Goal: Task Accomplishment & Management: Use online tool/utility

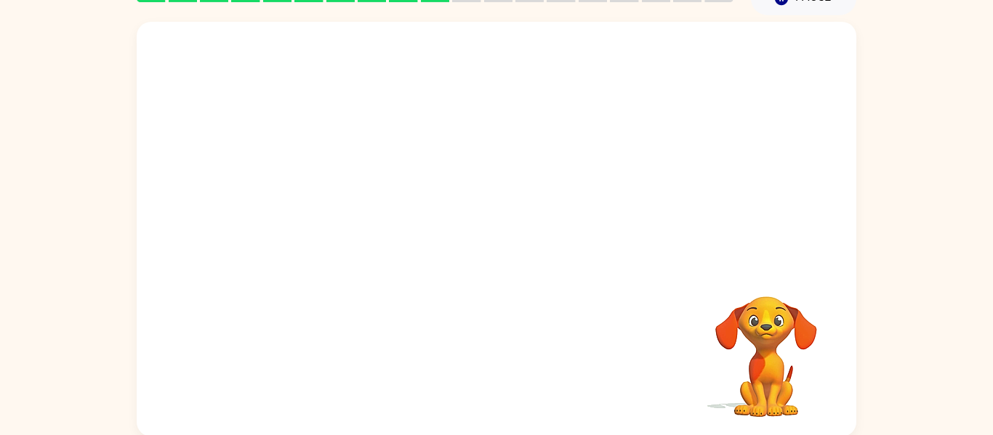
scroll to position [76, 0]
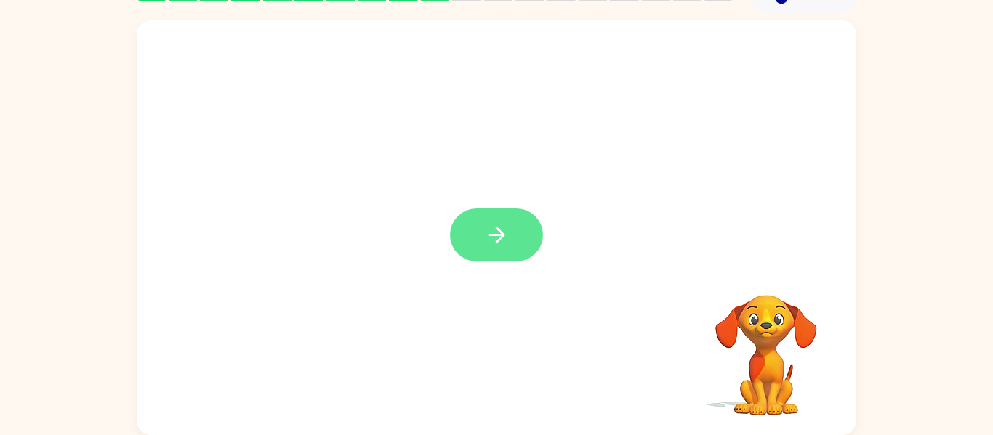
click at [505, 215] on button "button" at bounding box center [496, 235] width 93 height 53
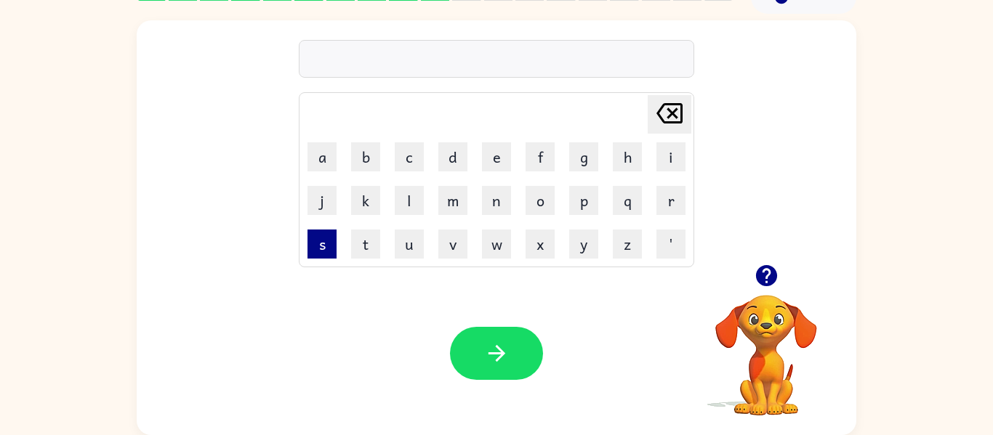
click at [320, 238] on button "s" at bounding box center [321, 244] width 29 height 29
click at [406, 248] on button "u" at bounding box center [409, 244] width 29 height 29
click at [495, 200] on button "n" at bounding box center [496, 200] width 29 height 29
click at [544, 189] on button "o" at bounding box center [539, 200] width 29 height 29
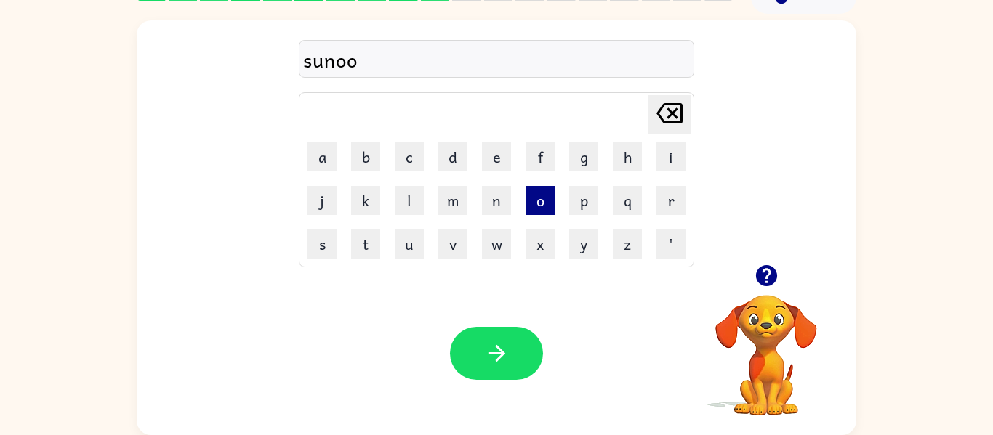
click at [544, 189] on button "o" at bounding box center [539, 200] width 29 height 29
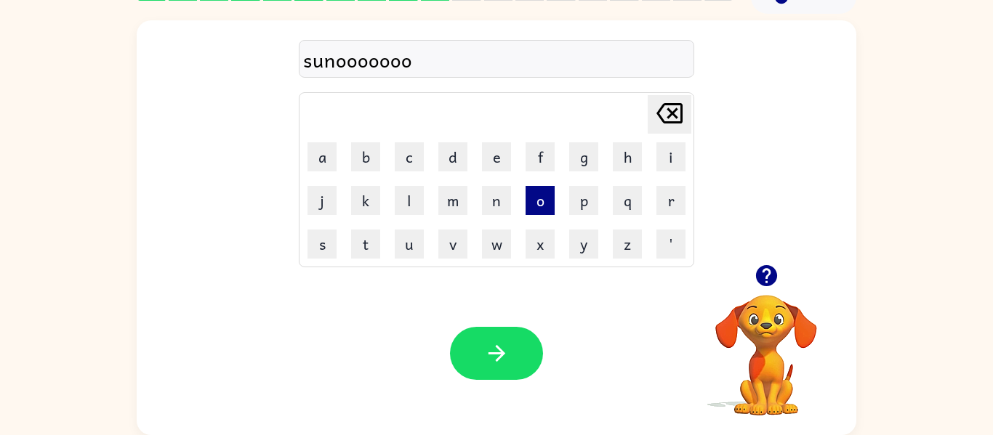
click at [544, 189] on button "o" at bounding box center [539, 200] width 29 height 29
click at [666, 108] on icon "[PERSON_NAME] last character input" at bounding box center [669, 113] width 35 height 35
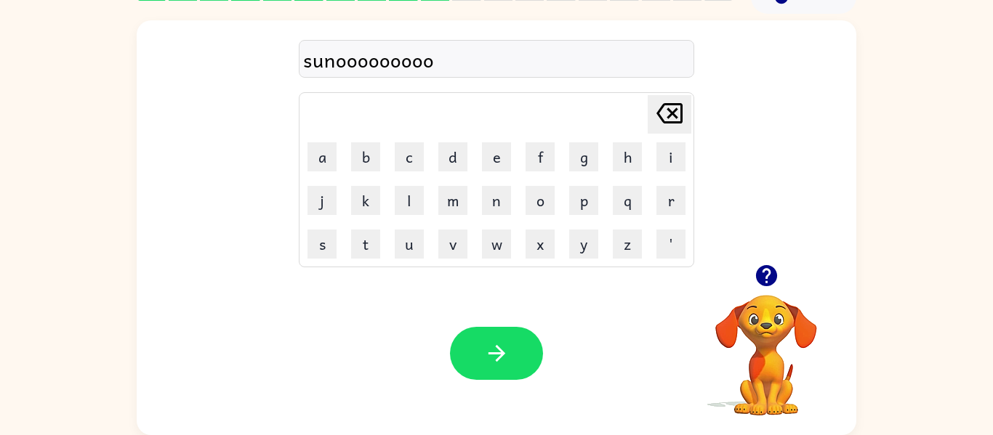
click at [666, 108] on icon "[PERSON_NAME] last character input" at bounding box center [669, 113] width 35 height 35
click at [664, 111] on icon "[PERSON_NAME] last character input" at bounding box center [669, 113] width 35 height 35
click at [669, 110] on icon at bounding box center [669, 113] width 26 height 20
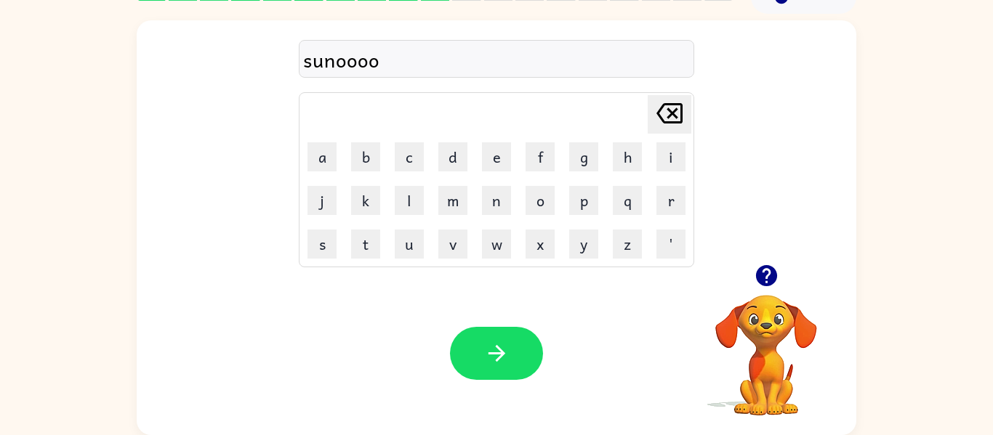
click at [669, 110] on icon at bounding box center [669, 113] width 26 height 20
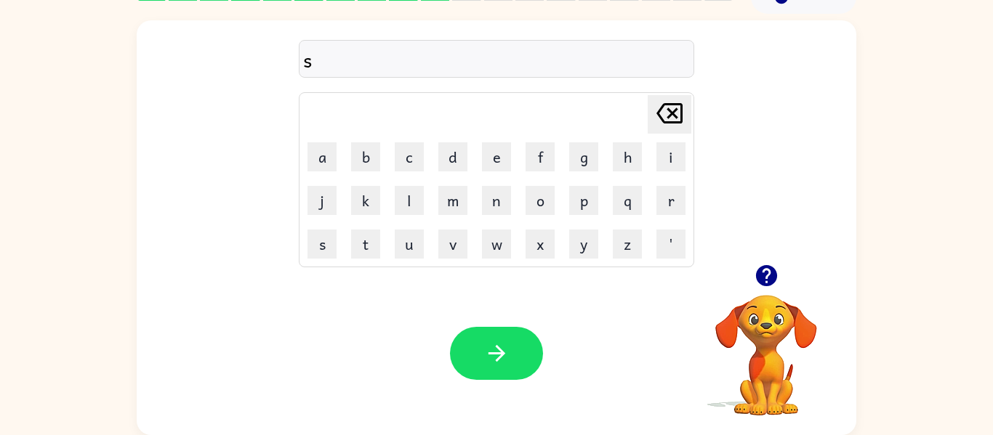
click at [679, 108] on icon "[PERSON_NAME] last character input" at bounding box center [669, 113] width 35 height 35
type button "delete"
click at [647, 95] on button "[PERSON_NAME] last character input" at bounding box center [669, 114] width 44 height 39
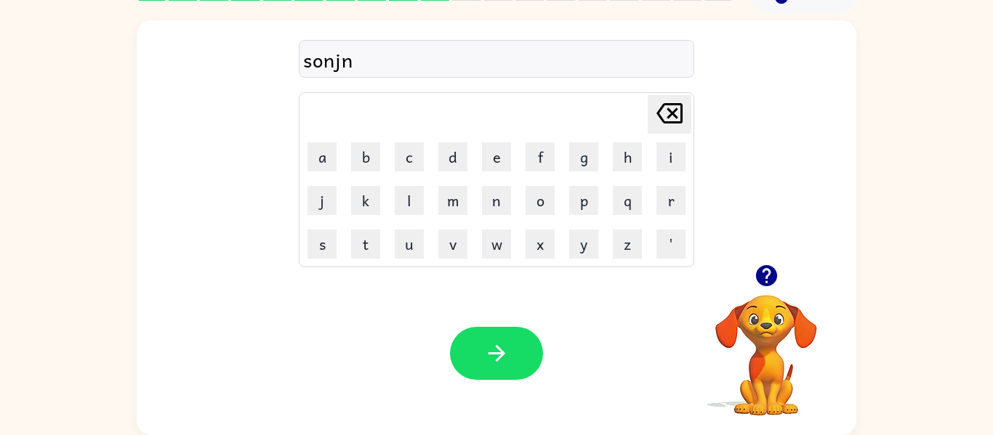
click at [647, 95] on button "[PERSON_NAME] last character input" at bounding box center [669, 114] width 44 height 39
click at [766, 344] on video "Your browser must support playing .mp4 files to use Literably. Please try using…" at bounding box center [765, 344] width 145 height 145
click at [763, 270] on icon "button" at bounding box center [765, 275] width 25 height 25
click at [411, 150] on button "c" at bounding box center [409, 156] width 29 height 29
type button "c"
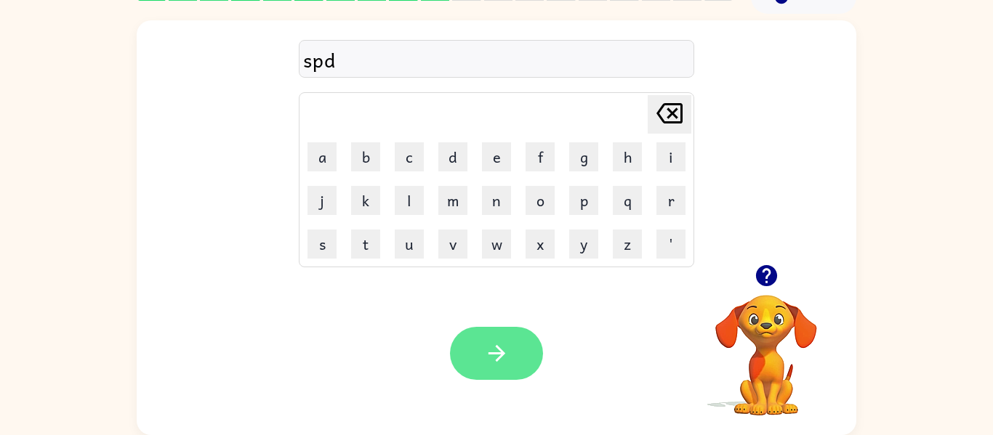
click at [468, 365] on button "button" at bounding box center [496, 353] width 93 height 53
click at [496, 337] on button "button" at bounding box center [496, 353] width 93 height 53
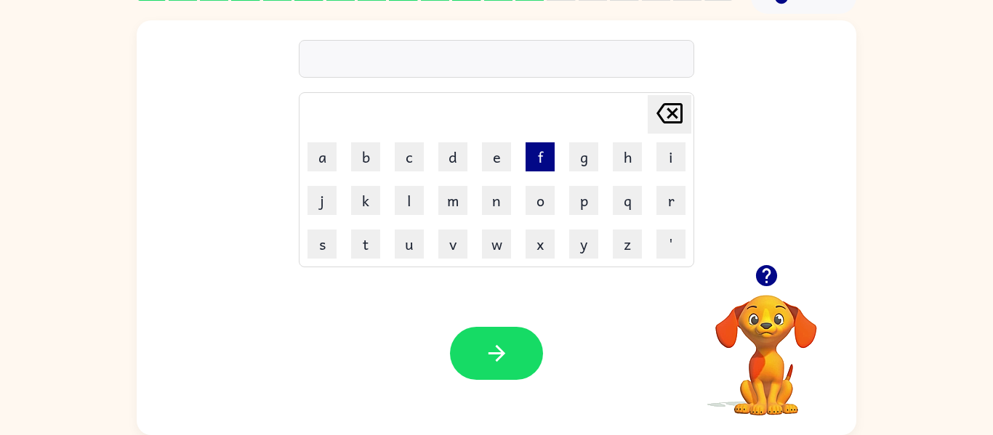
click at [530, 149] on button "f" at bounding box center [539, 156] width 29 height 29
type button "f"
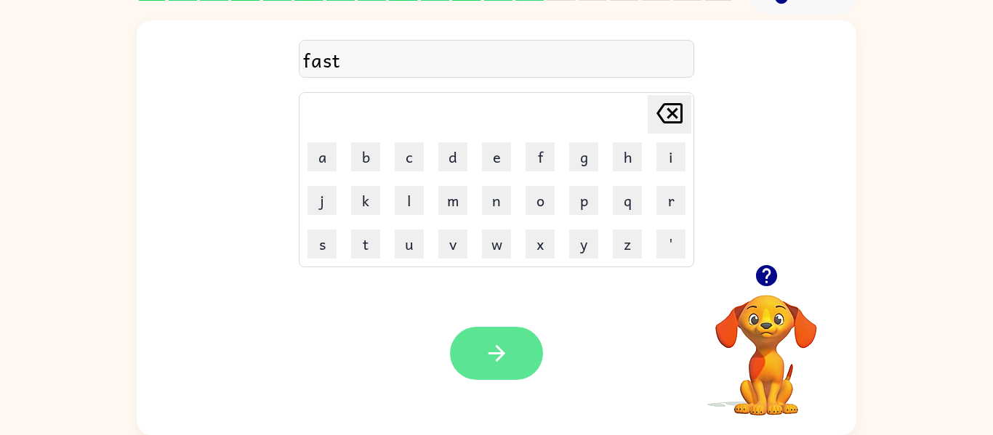
click at [478, 334] on button "button" at bounding box center [496, 353] width 93 height 53
click at [493, 334] on button "button" at bounding box center [496, 353] width 93 height 53
click at [504, 341] on icon "button" at bounding box center [496, 353] width 25 height 25
click at [482, 347] on button "button" at bounding box center [496, 353] width 93 height 53
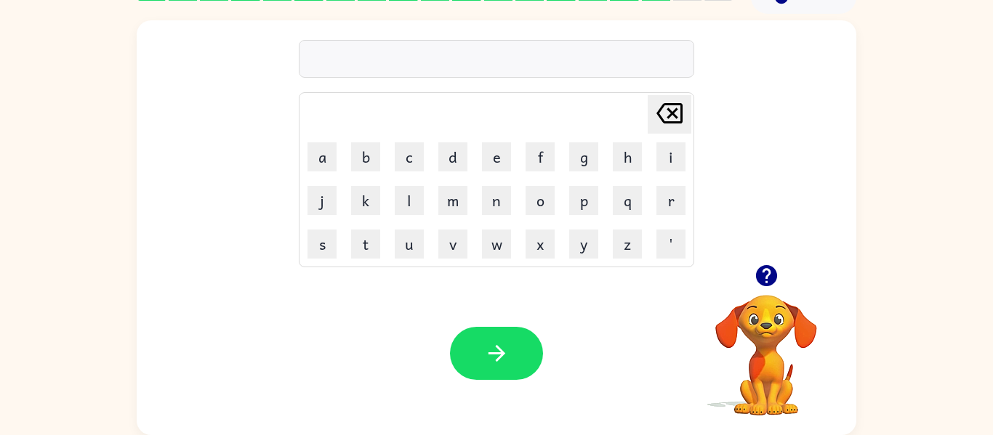
click at [597, 363] on div "Your browser must support playing .mp4 files to use Literably. Please try using…" at bounding box center [496, 353] width 719 height 163
click at [744, 296] on video "Your browser must support playing .mp4 files to use Literably. Please try using…" at bounding box center [765, 344] width 145 height 145
click at [767, 265] on icon "button" at bounding box center [765, 275] width 21 height 21
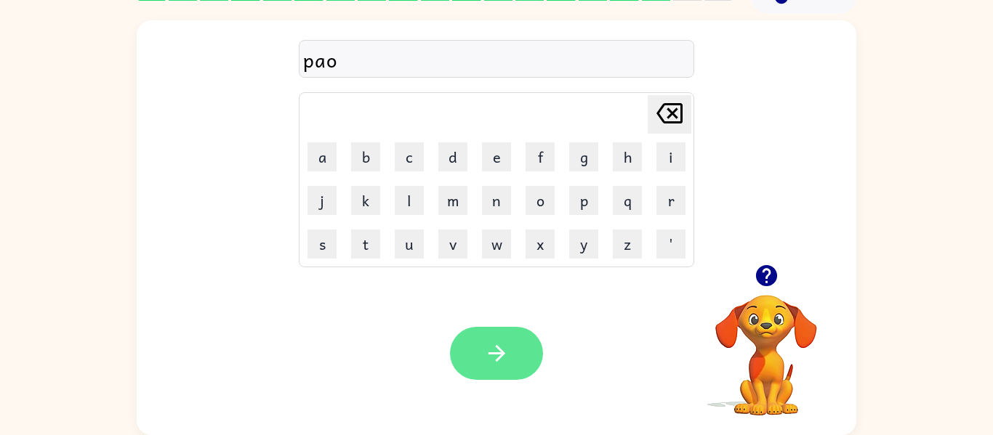
click at [477, 349] on button "button" at bounding box center [496, 353] width 93 height 53
click at [477, 349] on div at bounding box center [496, 353] width 93 height 53
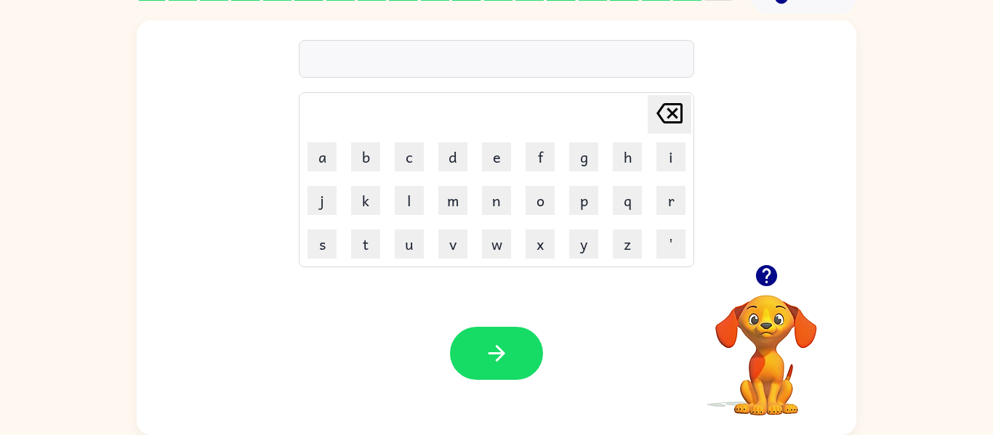
click at [766, 273] on icon "button" at bounding box center [765, 275] width 21 height 21
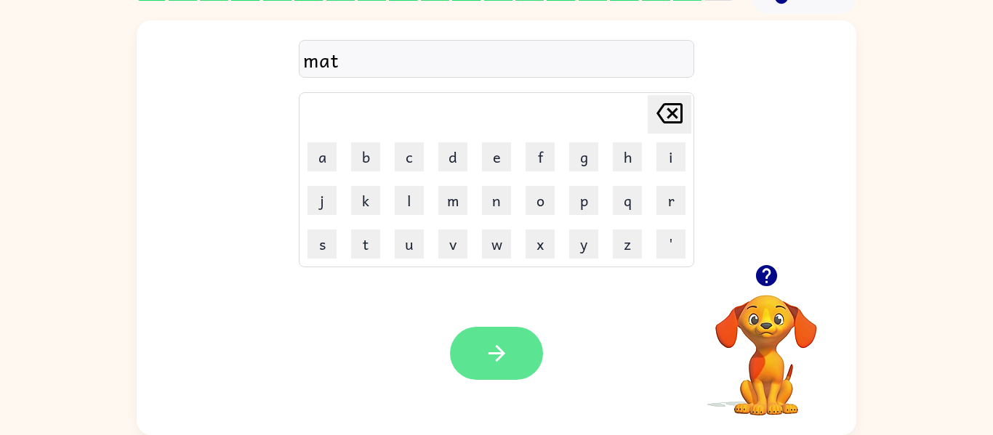
click at [506, 356] on icon "button" at bounding box center [496, 353] width 25 height 25
